Goal: Navigation & Orientation: Find specific page/section

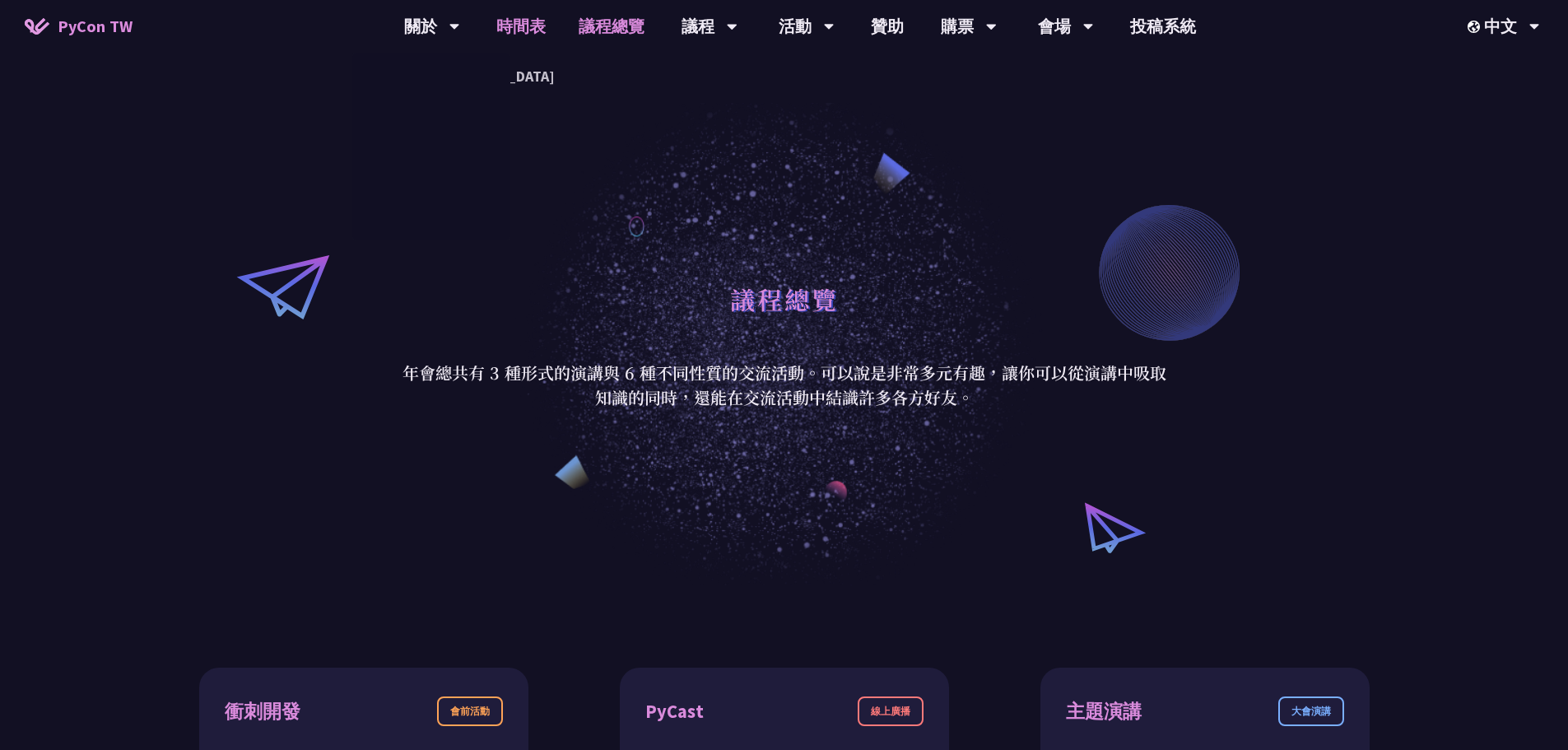
click at [516, 26] on link "時間表" at bounding box center [520, 26] width 83 height 52
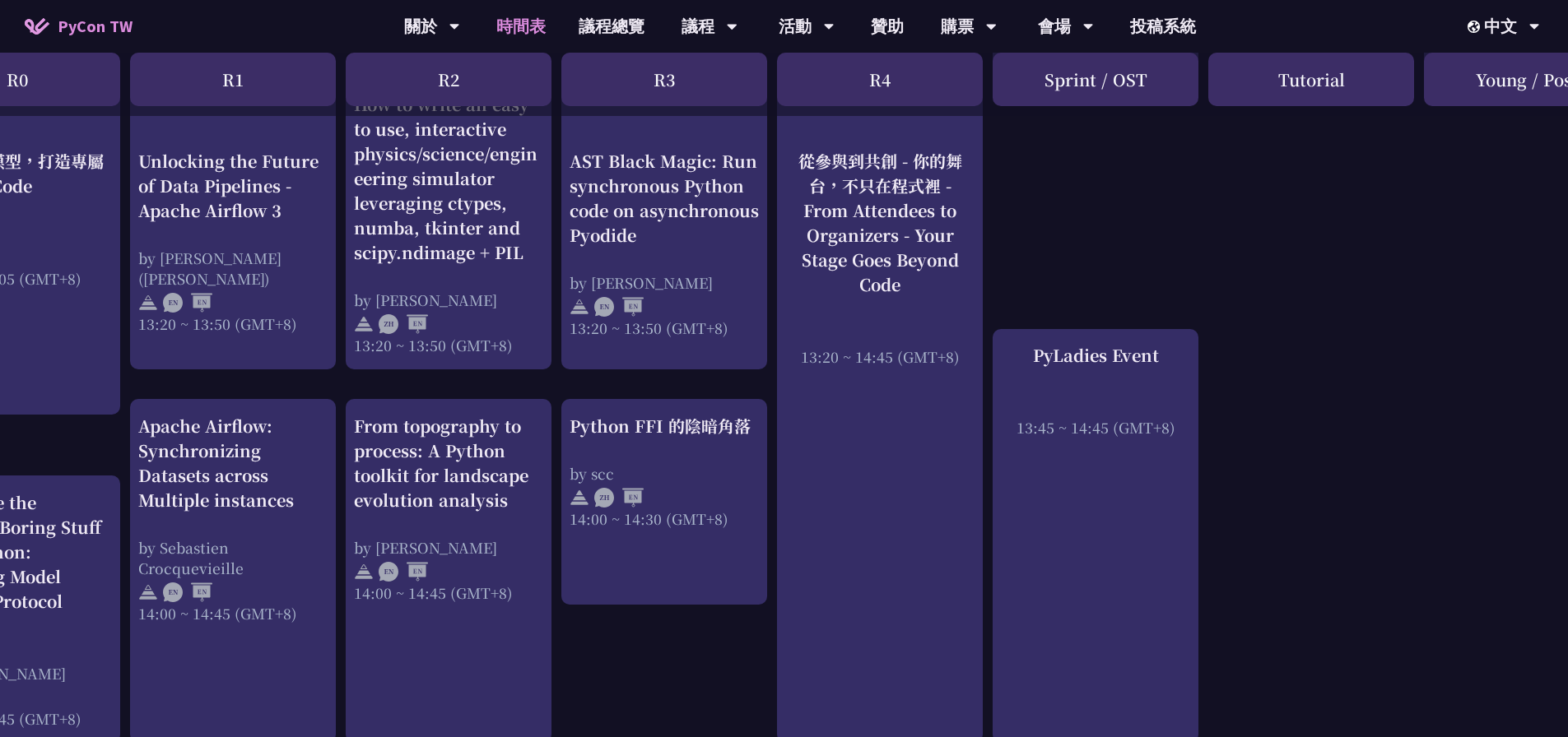
scroll to position [1481, 103]
drag, startPoint x: 1306, startPoint y: 735, endPoint x: 1226, endPoint y: 741, distance: 80.2
click at [1226, 741] on html "PyCon TW 關於 PyCon [GEOGRAPHIC_DATA] 研討會歷史 在地社群 行為準則 時間表 議程總覽 議程 主題演講 一般演講 專業課程 …" at bounding box center [681, 342] width 1568 height 3647
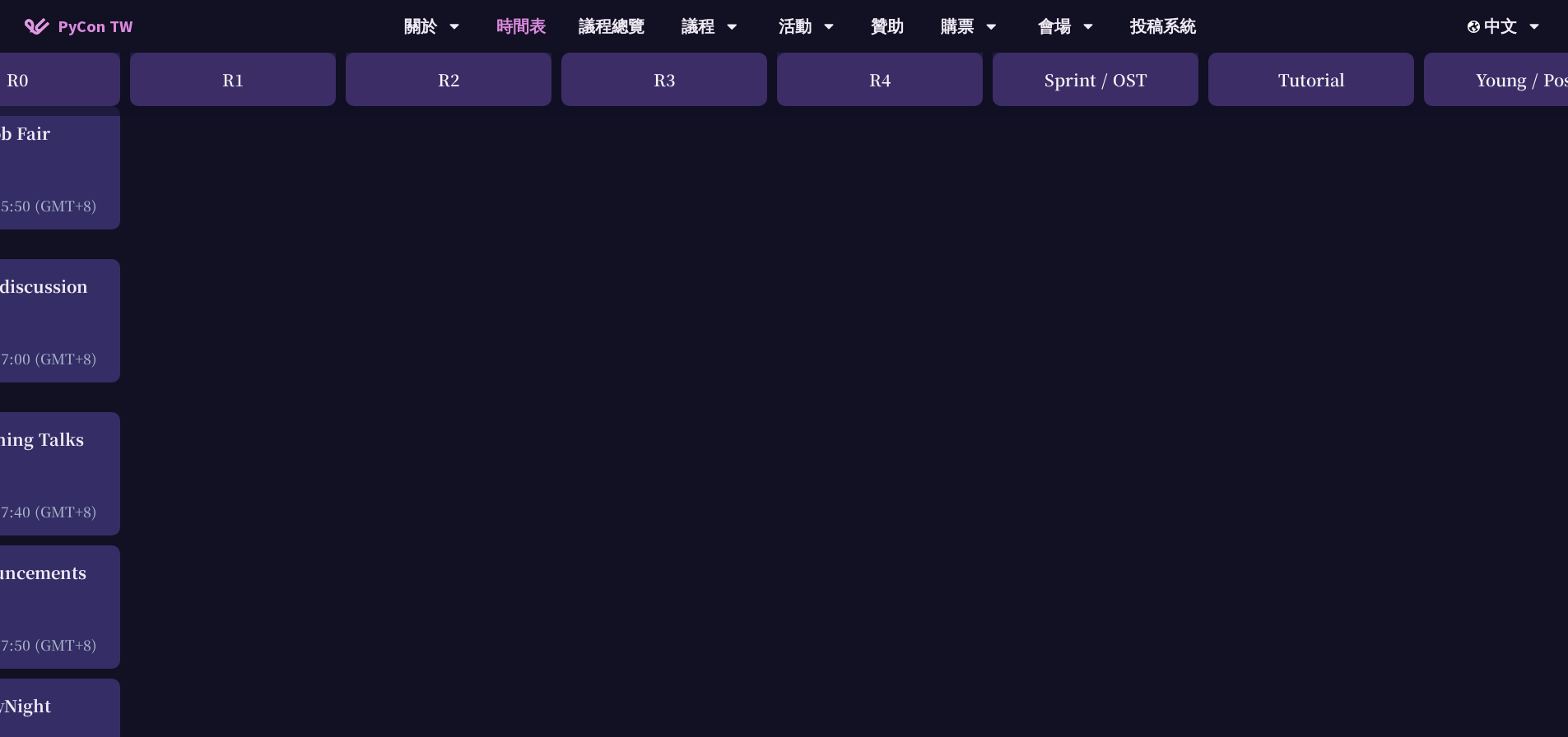
drag, startPoint x: 1193, startPoint y: 737, endPoint x: 1021, endPoint y: 751, distance: 172.6
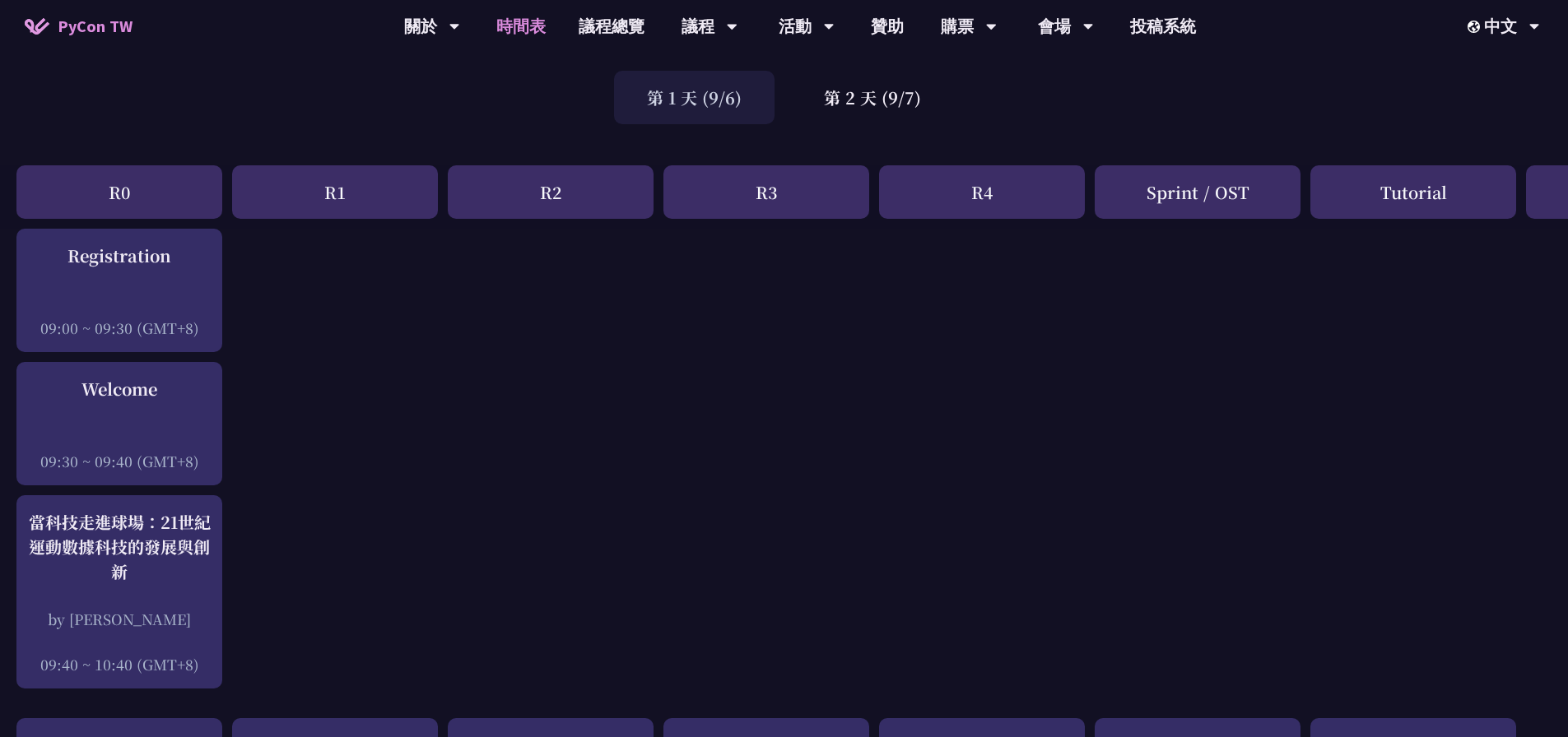
scroll to position [0, 0]
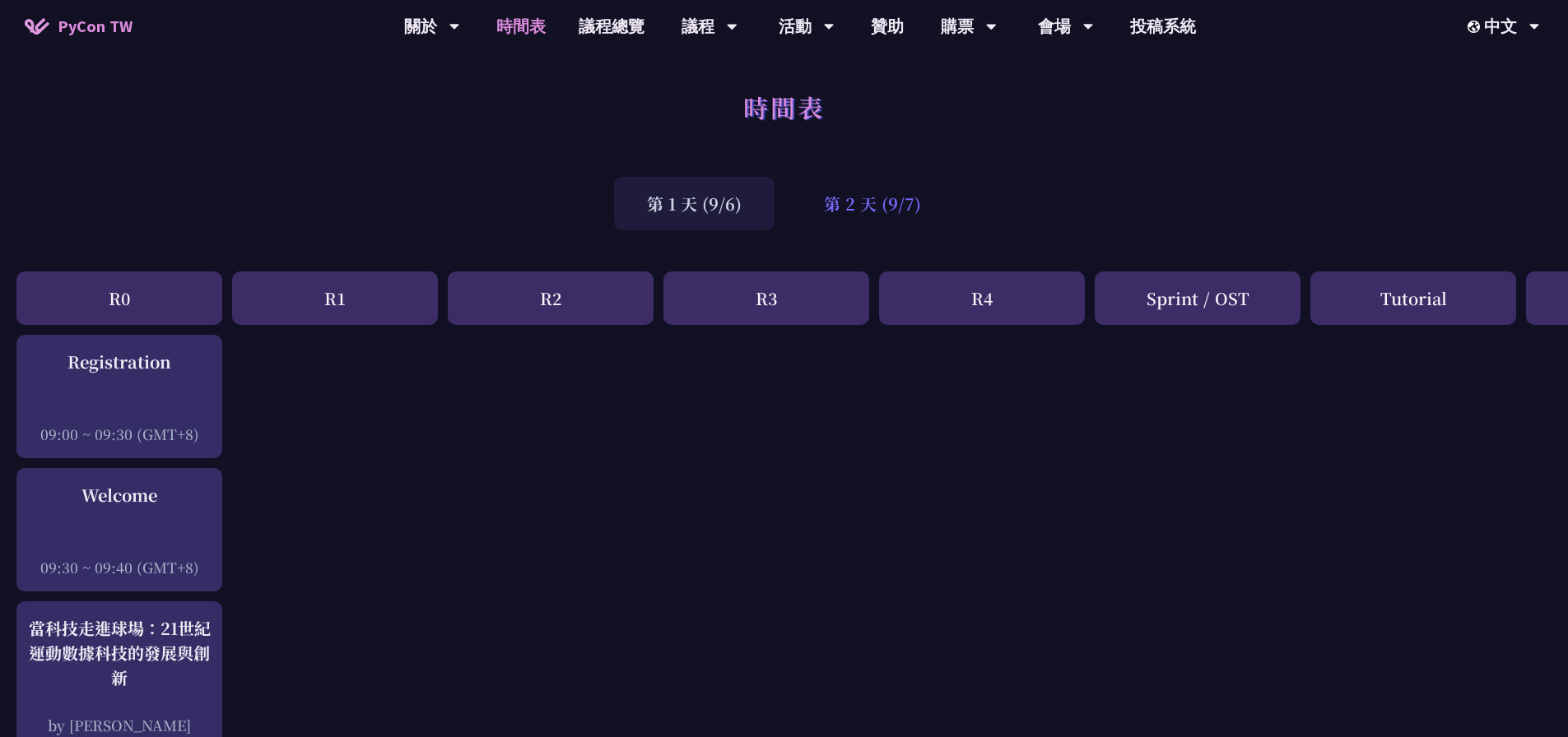
click at [853, 221] on div "第 2 天 (9/7)" at bounding box center [872, 203] width 163 height 53
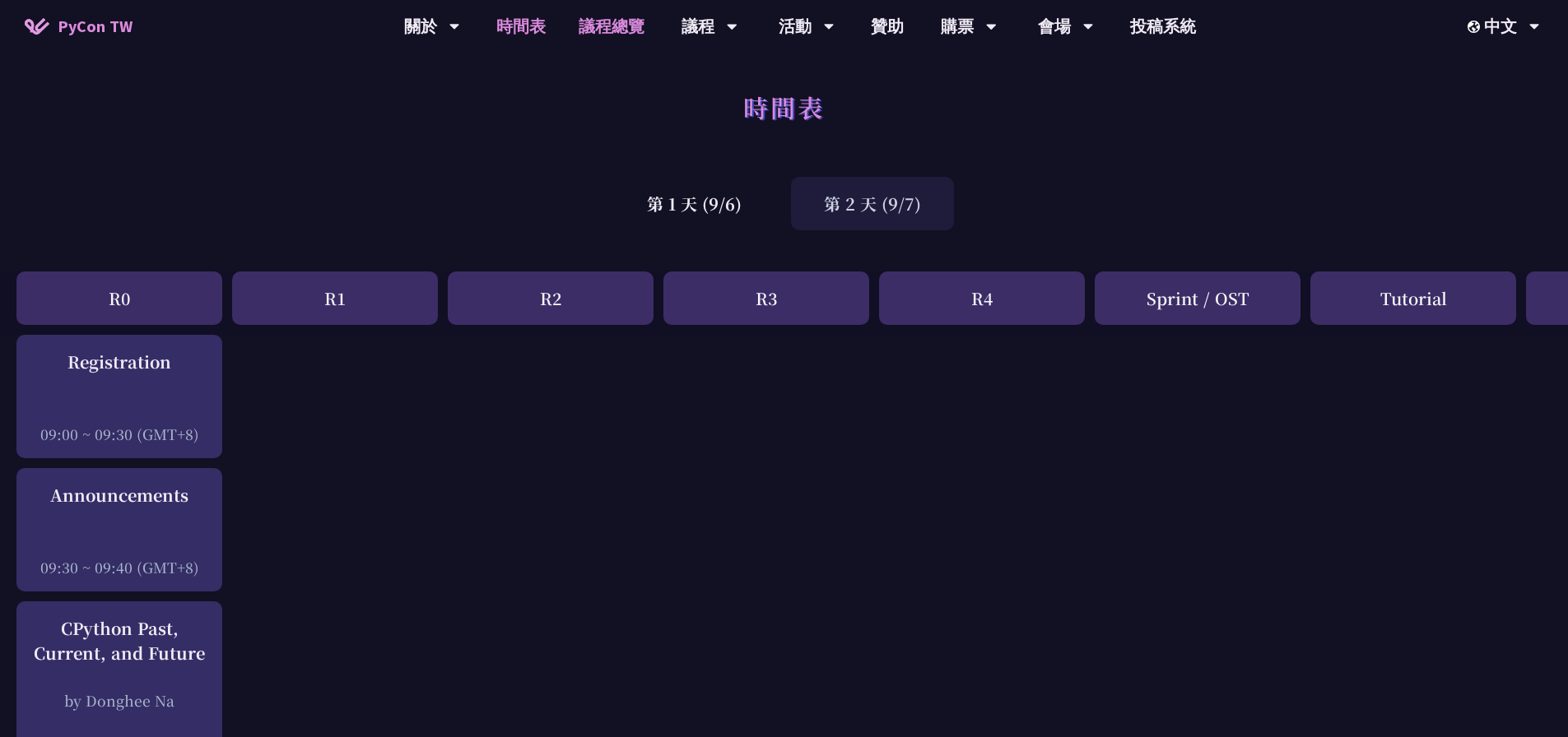
click at [609, 30] on link "議程總覽" at bounding box center [611, 26] width 99 height 52
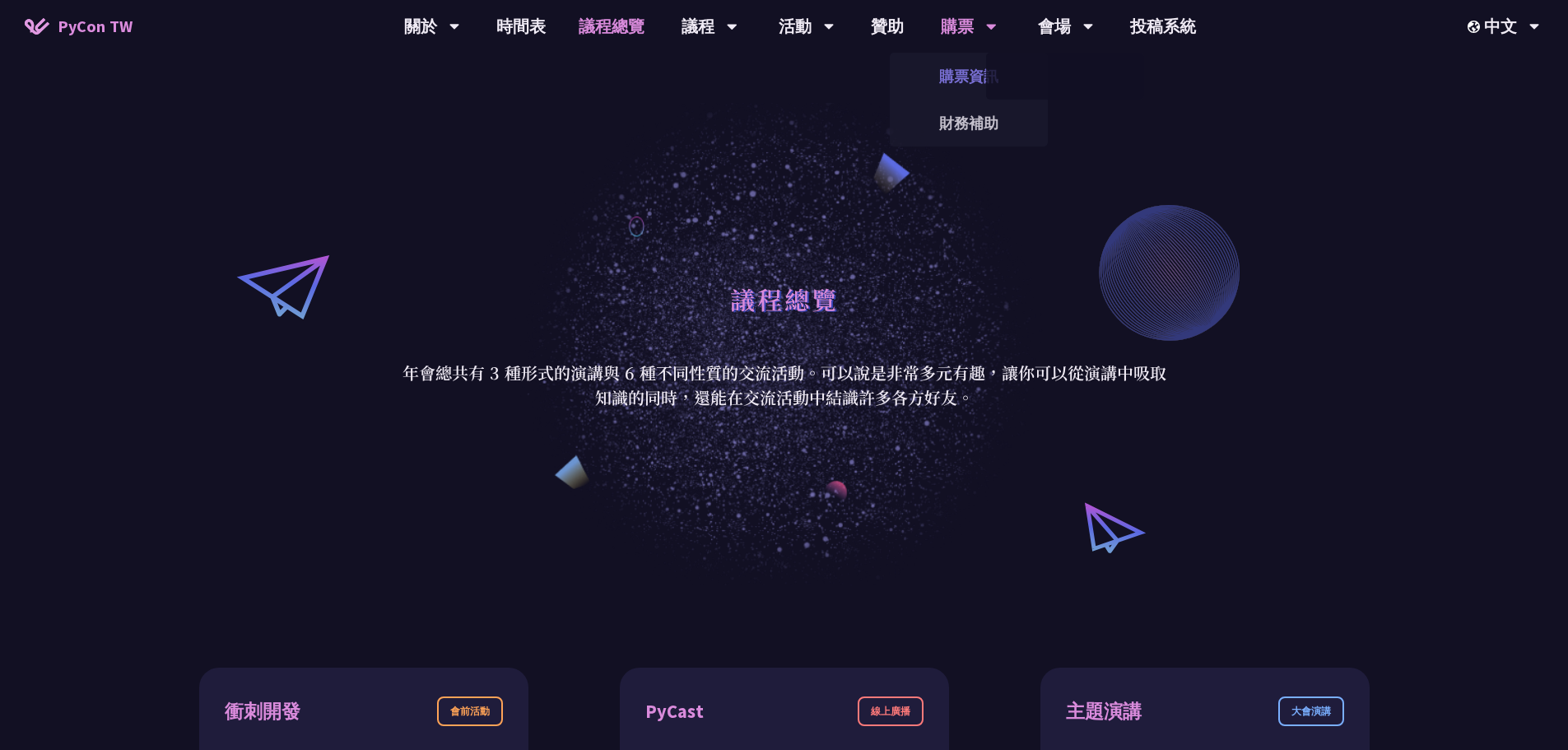
click at [966, 70] on link "購票資訊" at bounding box center [968, 76] width 158 height 39
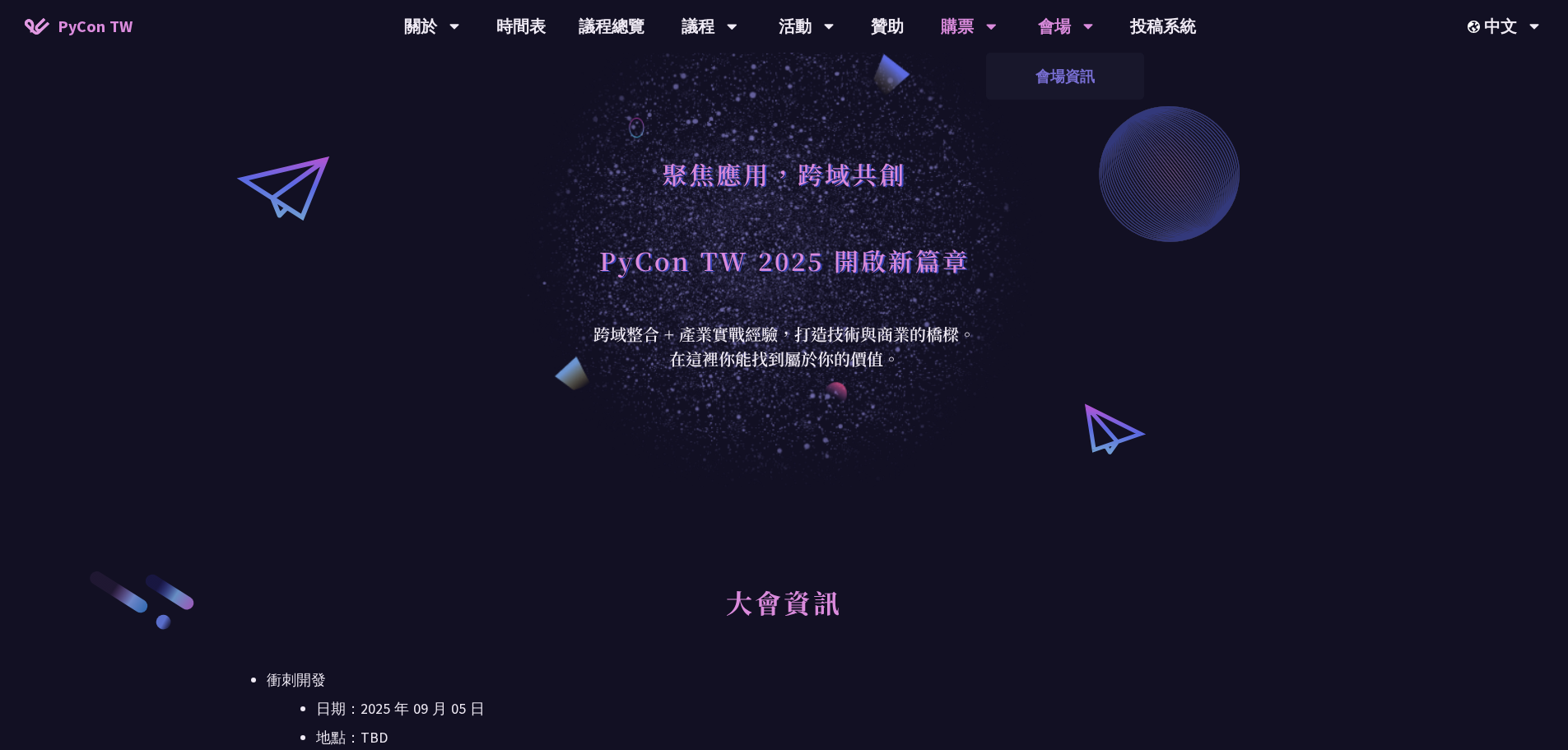
click at [1065, 73] on link "會場資訊" at bounding box center [1065, 76] width 158 height 39
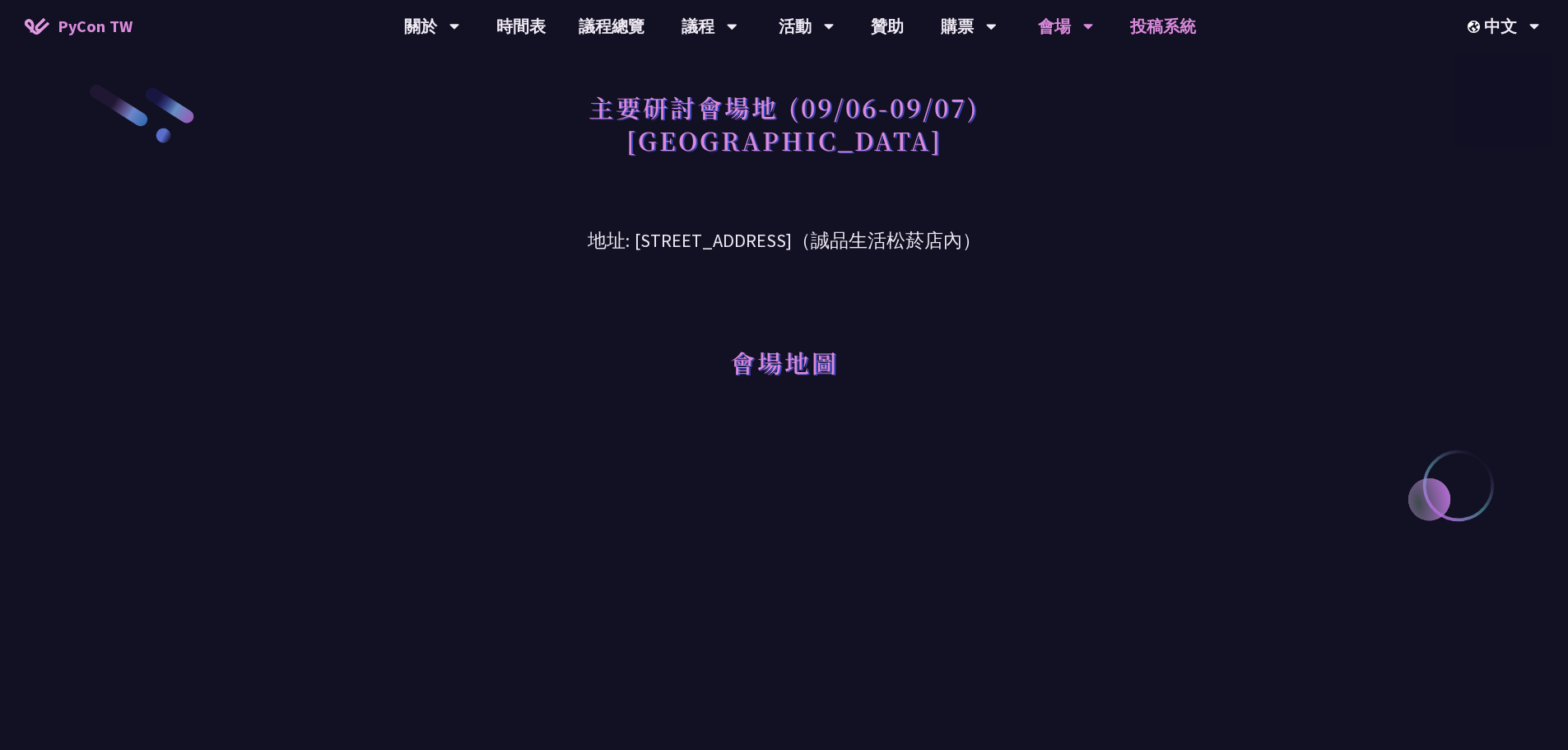
click at [1151, 23] on link "投稿系統" at bounding box center [1163, 26] width 99 height 52
